Goal: Use online tool/utility: Utilize a website feature to perform a specific function

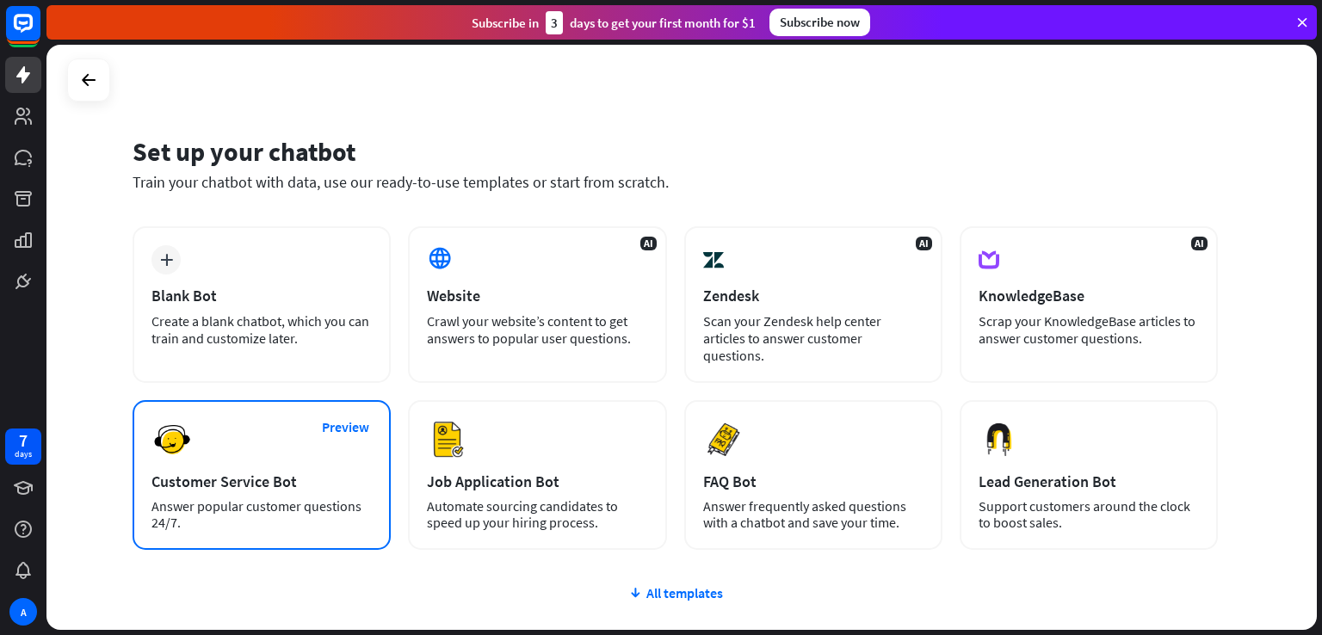
click at [284, 472] on div "Customer Service Bot" at bounding box center [261, 482] width 220 height 20
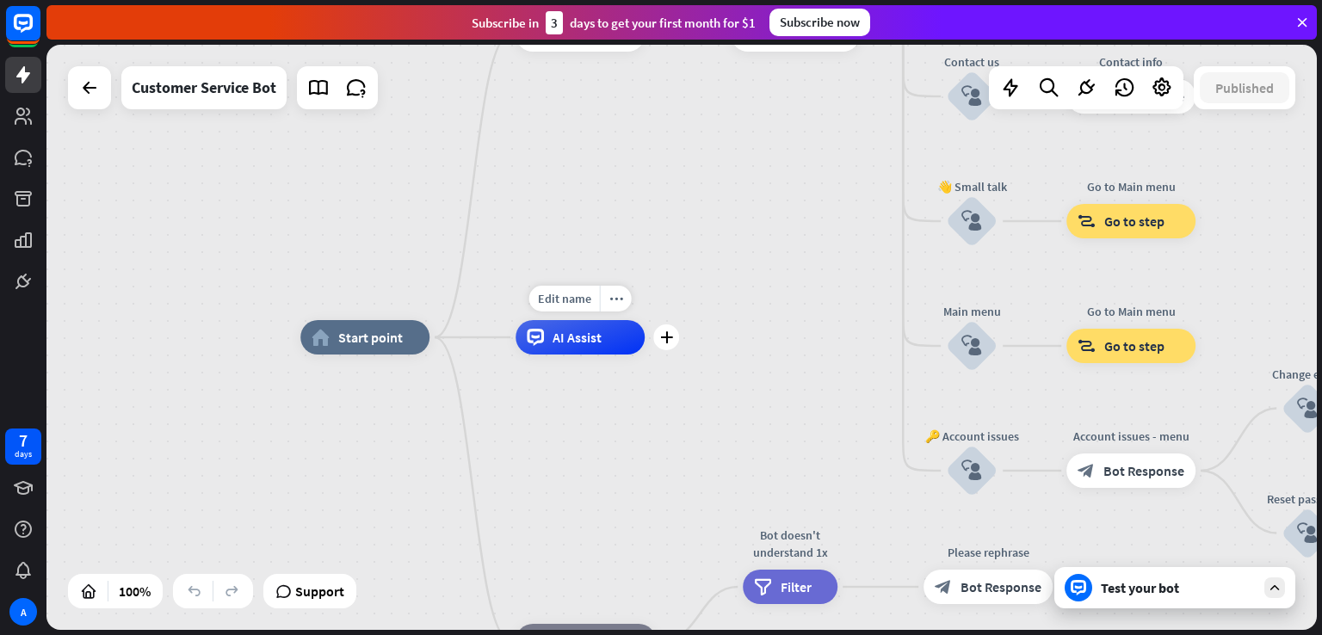
drag, startPoint x: 1125, startPoint y: 232, endPoint x: 638, endPoint y: 335, distance: 498.0
click at [638, 337] on div "home_2 Start point Welcome message block_bot_response Bot Response 🔙 Main menu …" at bounding box center [935, 629] width 1270 height 585
click at [675, 339] on div "plus" at bounding box center [666, 337] width 26 height 26
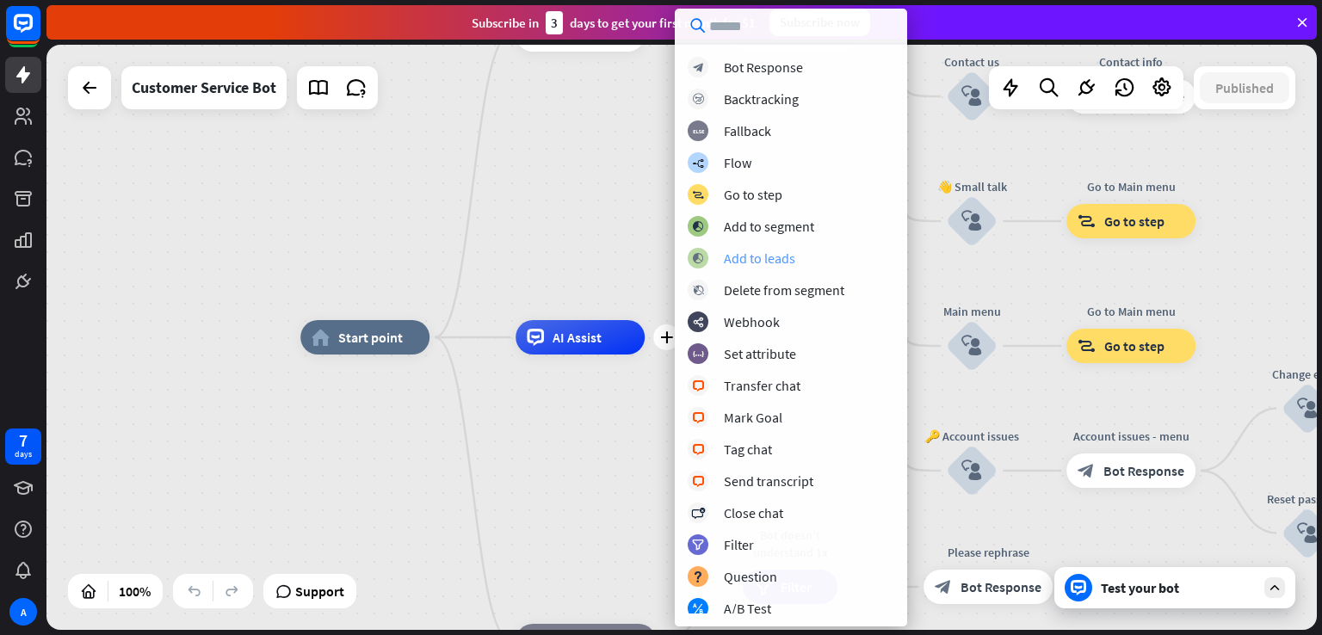
click at [775, 251] on div "Add to leads" at bounding box center [759, 258] width 71 height 17
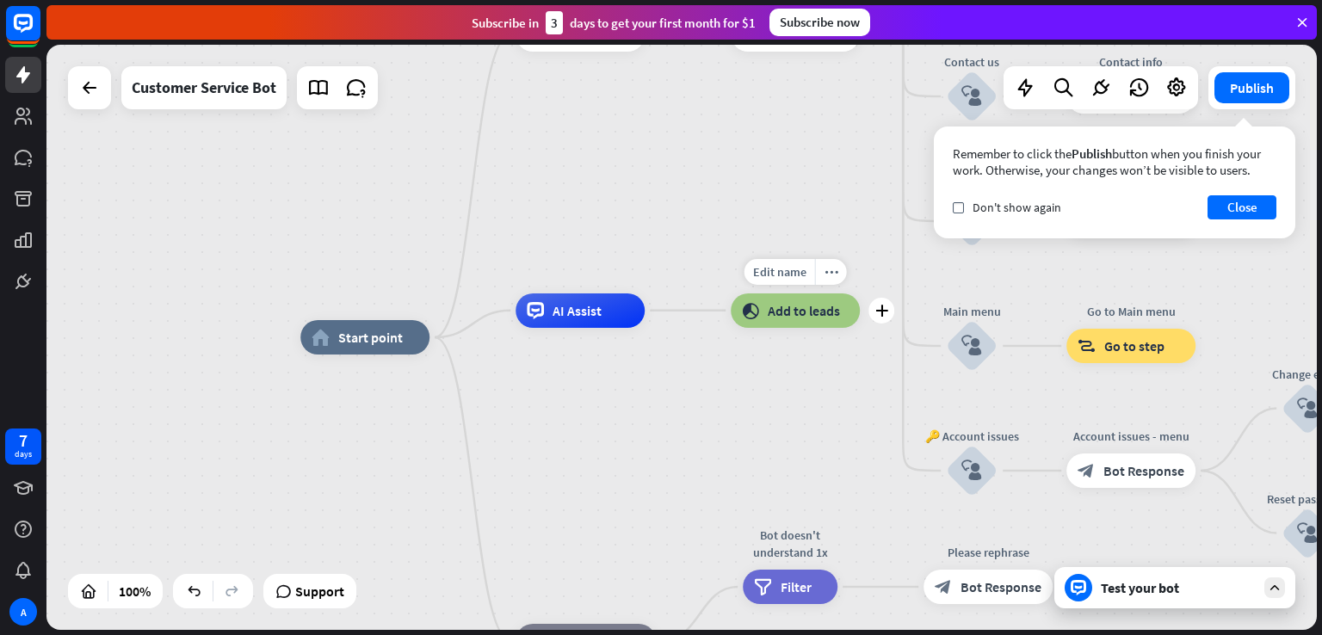
drag, startPoint x: 782, startPoint y: 304, endPoint x: 723, endPoint y: 357, distance: 79.2
click at [731, 328] on div "Edit name more_horiz plus block_add_to_segment Add to leads" at bounding box center [795, 310] width 129 height 34
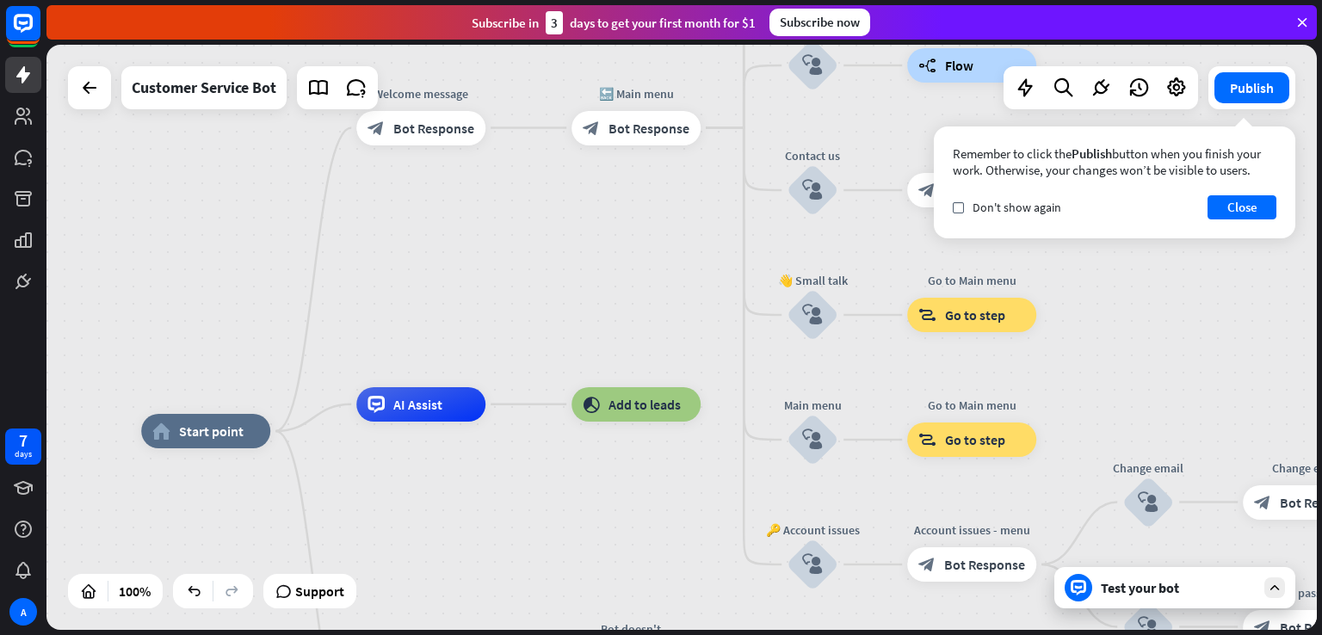
drag, startPoint x: 689, startPoint y: 311, endPoint x: 555, endPoint y: 429, distance: 178.6
click at [555, 429] on div "home_2 Start point Welcome message block_bot_response Bot Response 🔙 Main menu …" at bounding box center [681, 337] width 1270 height 585
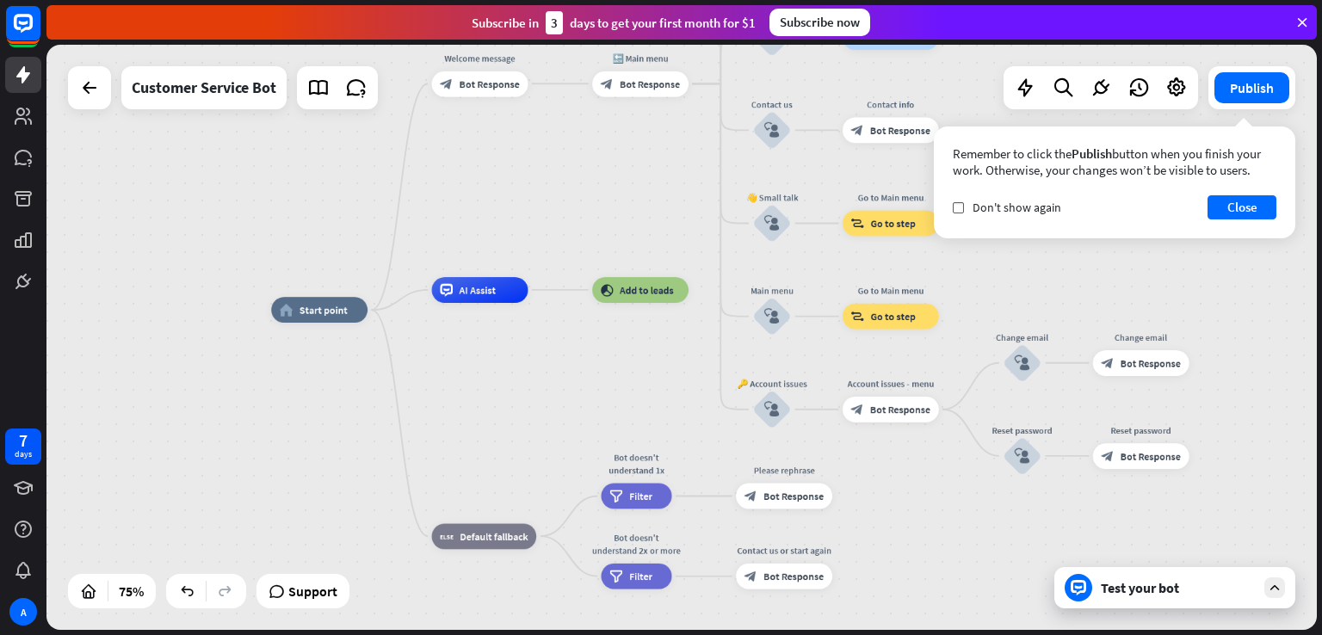
drag, startPoint x: 608, startPoint y: 348, endPoint x: 600, endPoint y: 231, distance: 117.3
click at [600, 231] on div "home_2 Start point Welcome message block_bot_response Bot Response 🔙 Main menu …" at bounding box center [681, 337] width 1270 height 585
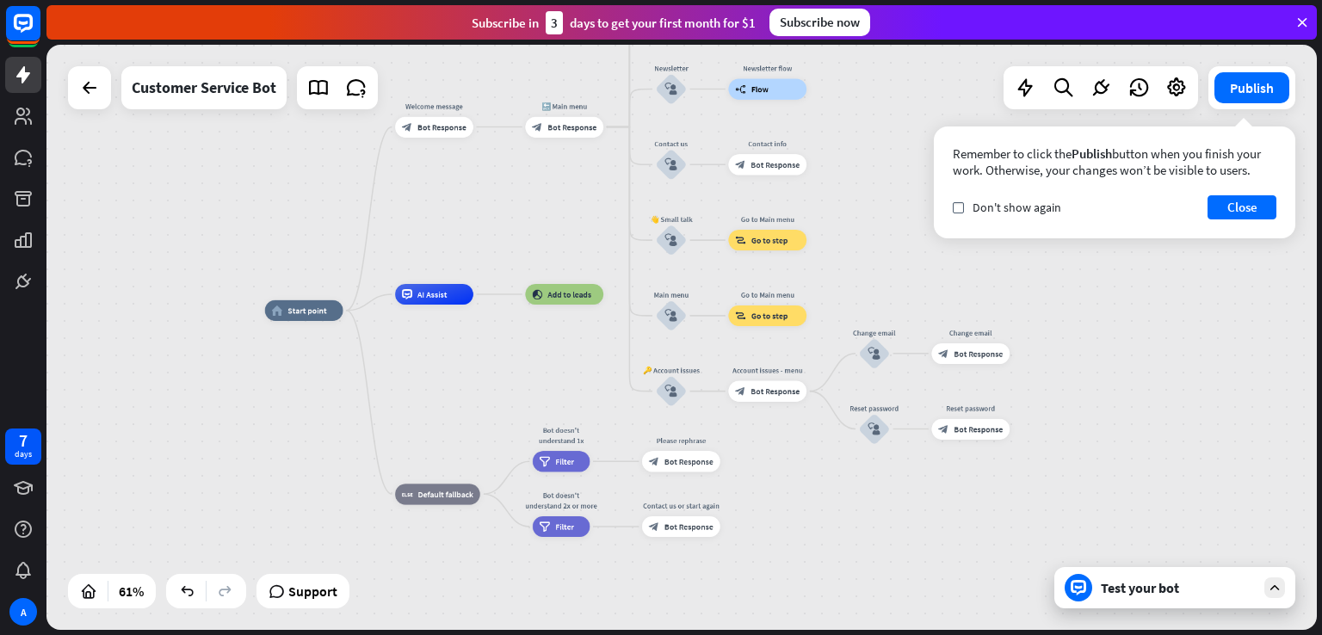
drag, startPoint x: 584, startPoint y: 141, endPoint x: 519, endPoint y: 172, distance: 72.4
click at [519, 172] on div "home_2 Start point Welcome message block_bot_response Bot Response 🔙 Main menu …" at bounding box center [681, 337] width 1270 height 585
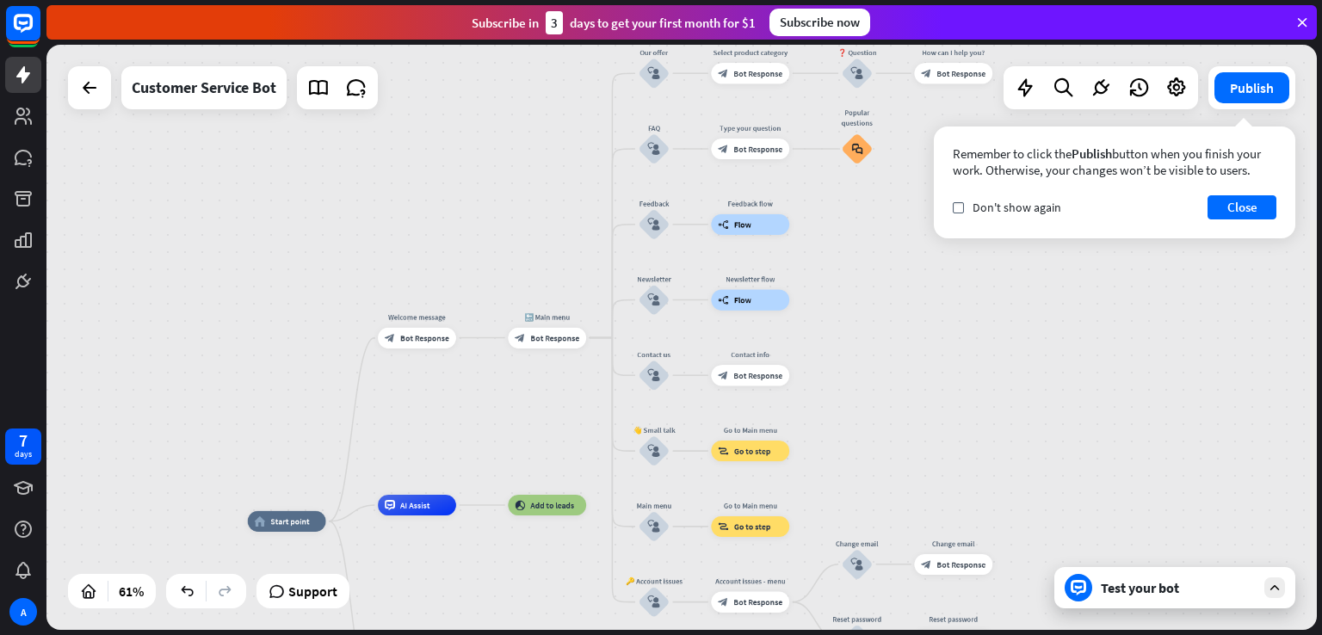
drag, startPoint x: 481, startPoint y: 195, endPoint x: 496, endPoint y: 441, distance: 246.6
click at [496, 441] on div "home_2 Start point Welcome message block_bot_response Bot Response 🔙 Main menu …" at bounding box center [681, 337] width 1270 height 585
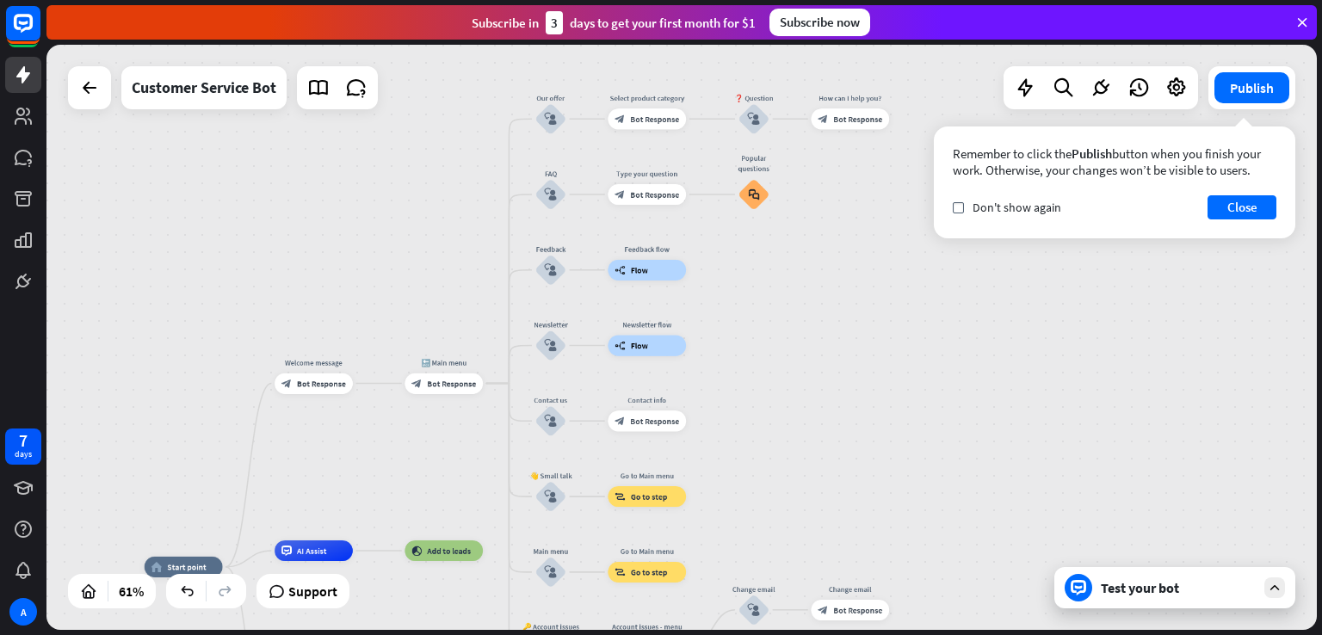
drag, startPoint x: 539, startPoint y: 291, endPoint x: 405, endPoint y: 301, distance: 134.7
click at [405, 301] on div "home_2 Start point Welcome message block_bot_response Bot Response 🔙 Main menu …" at bounding box center [681, 337] width 1270 height 585
drag, startPoint x: 405, startPoint y: 301, endPoint x: 404, endPoint y: 266, distance: 35.3
click at [404, 266] on div "home_2 Start point Welcome message block_bot_response Bot Response 🔙 Main menu …" at bounding box center [681, 337] width 1270 height 585
